Goal: Submit feedback/report problem: Submit feedback/report problem

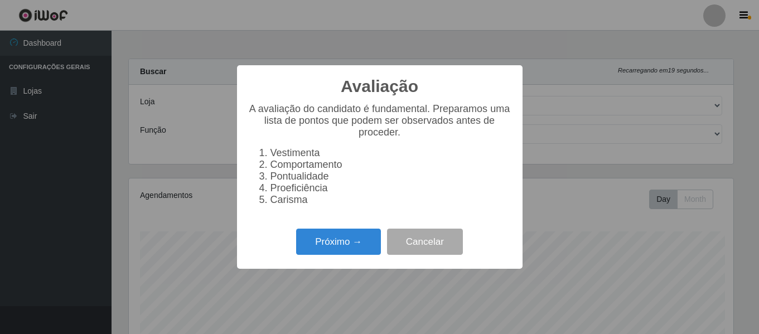
select select "497"
select select "24"
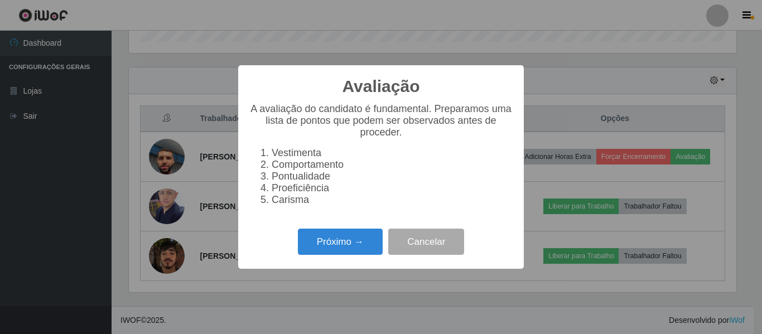
scroll to position [232, 608]
click at [354, 246] on button "Próximo →" at bounding box center [340, 242] width 85 height 26
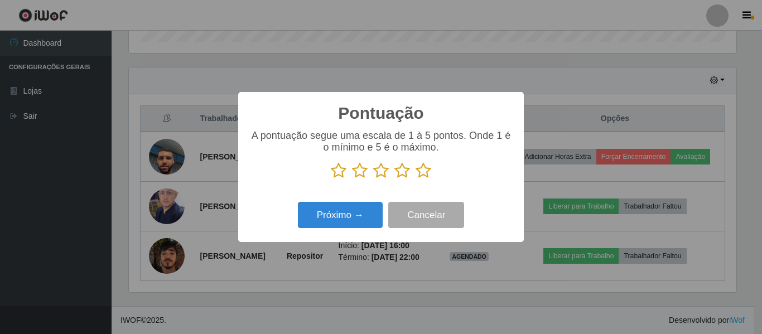
scroll to position [557813, 557437]
click at [338, 171] on icon at bounding box center [339, 170] width 16 height 17
click at [331, 179] on input "radio" at bounding box center [331, 179] width 0 height 0
click at [363, 174] on icon at bounding box center [360, 170] width 16 height 17
click at [352, 179] on input "radio" at bounding box center [352, 179] width 0 height 0
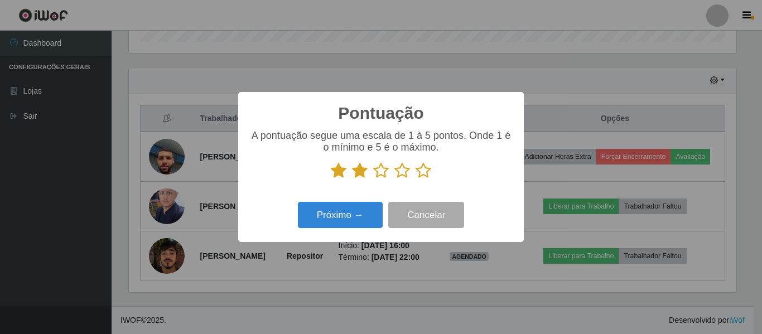
click at [383, 175] on icon at bounding box center [381, 170] width 16 height 17
click at [373, 179] on input "radio" at bounding box center [373, 179] width 0 height 0
click at [407, 174] on icon at bounding box center [403, 170] width 16 height 17
click at [395, 179] on input "radio" at bounding box center [395, 179] width 0 height 0
click at [339, 215] on button "Próximo →" at bounding box center [340, 215] width 85 height 26
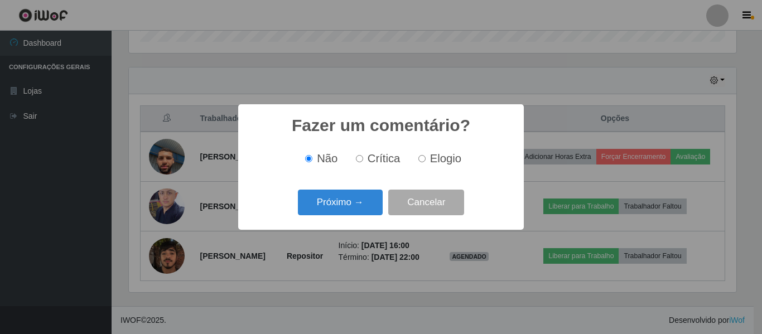
click at [423, 161] on input "Elogio" at bounding box center [422, 158] width 7 height 7
radio input "true"
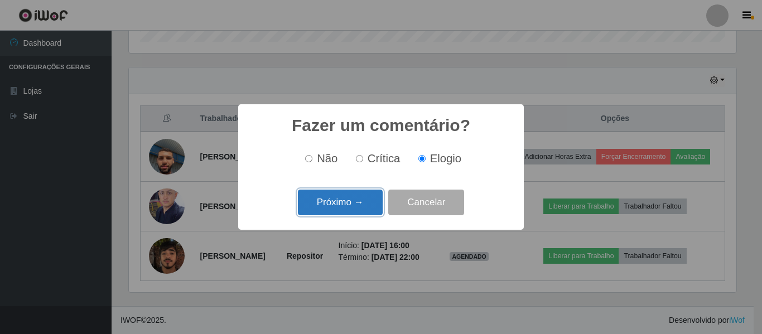
click at [363, 203] on button "Próximo →" at bounding box center [340, 203] width 85 height 26
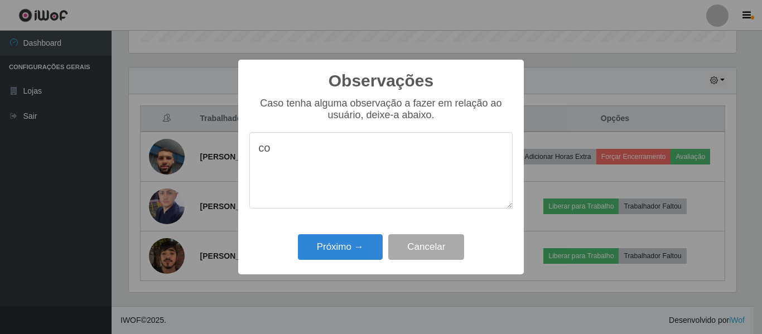
type textarea "c"
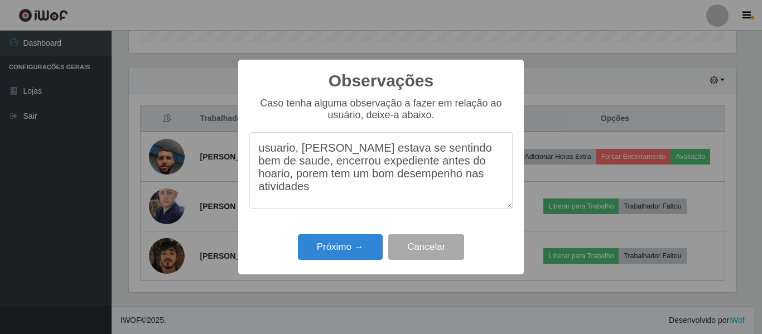
click at [298, 153] on textarea "usuario, [PERSON_NAME] estava se sentindo bem de saude, encerrou expediente ant…" at bounding box center [380, 170] width 263 height 76
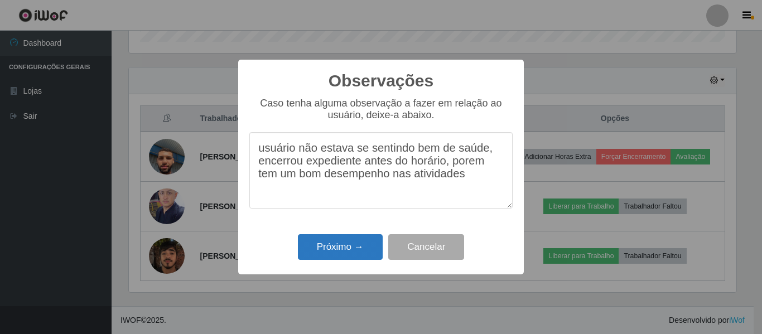
type textarea "usuário não estava se sentindo bem de saúde, encerrou expediente antes do horár…"
click at [335, 247] on button "Próximo →" at bounding box center [340, 247] width 85 height 26
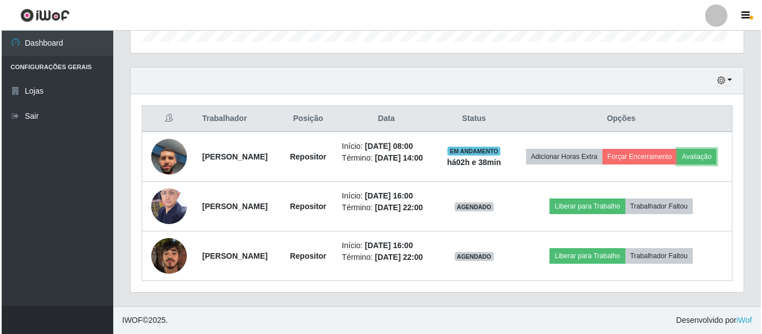
scroll to position [232, 613]
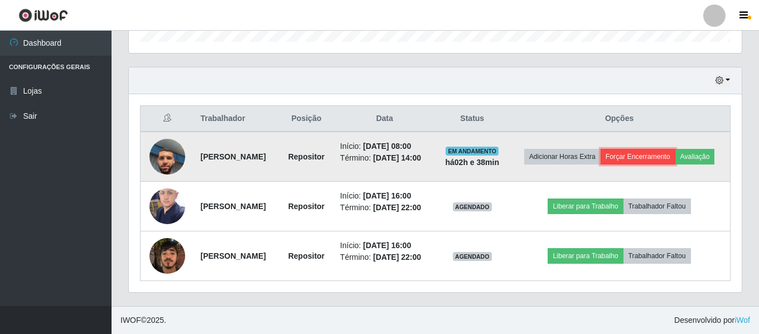
click at [676, 149] on button "Forçar Encerramento" at bounding box center [638, 157] width 75 height 16
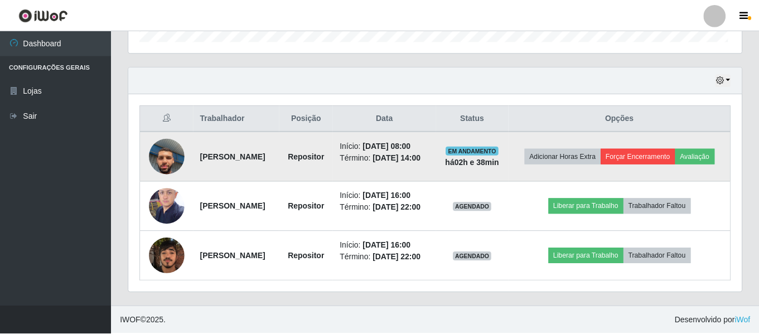
scroll to position [232, 608]
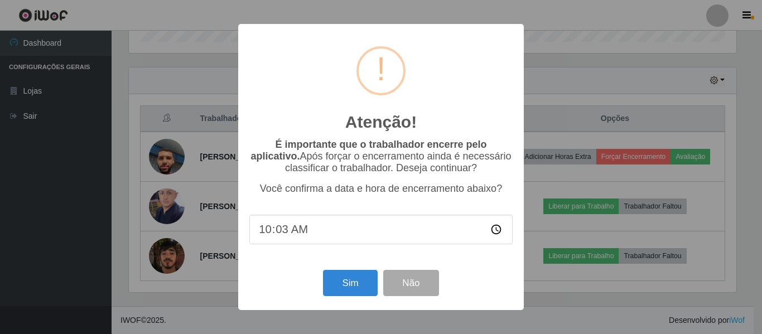
type input "10:38"
click at [346, 276] on button "Sim" at bounding box center [350, 283] width 54 height 26
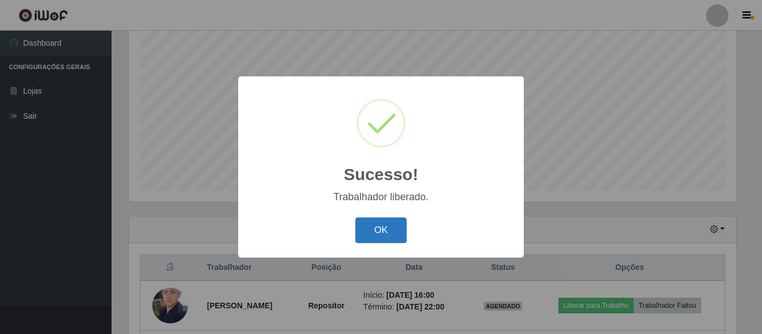
click at [387, 233] on button "OK" at bounding box center [381, 231] width 52 height 26
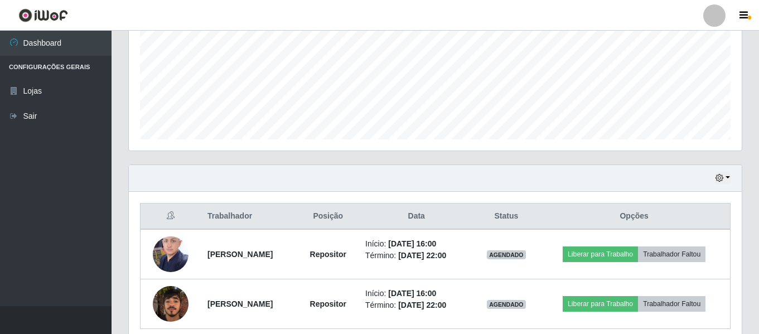
scroll to position [307, 0]
